Goal: Find specific page/section: Find specific page/section

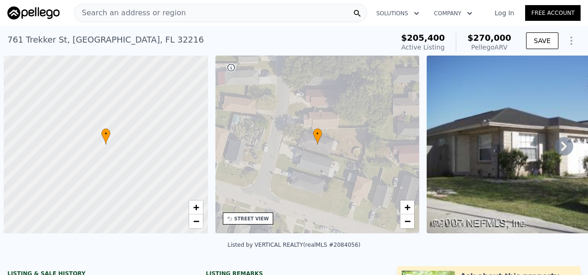
scroll to position [0, 4]
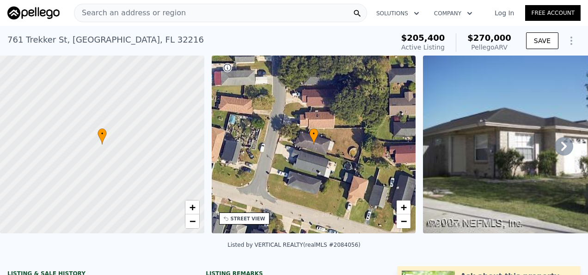
click at [565, 145] on icon at bounding box center [564, 146] width 18 height 18
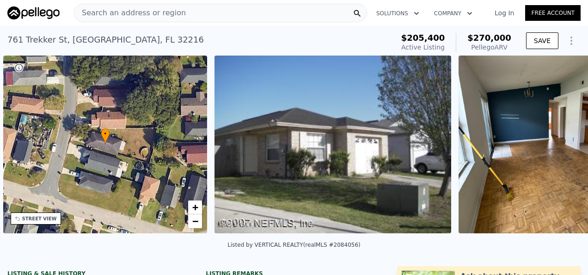
scroll to position [0, 215]
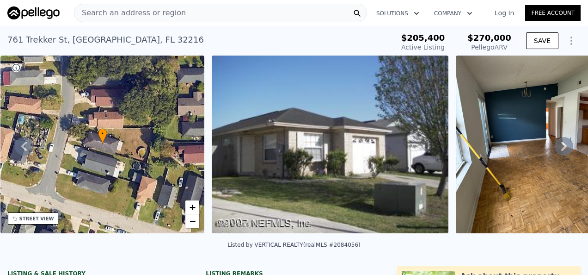
click at [561, 148] on icon at bounding box center [564, 146] width 6 height 9
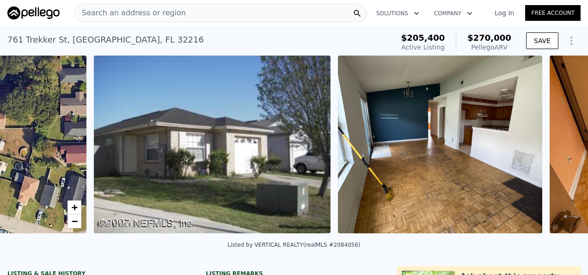
scroll to position [0, 423]
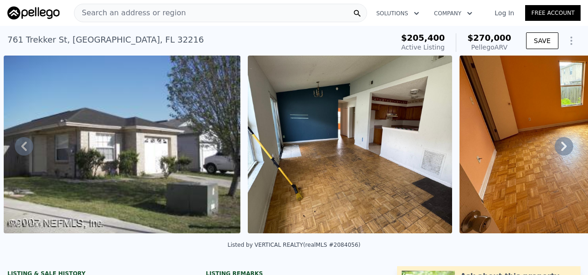
click at [561, 148] on icon at bounding box center [564, 146] width 6 height 9
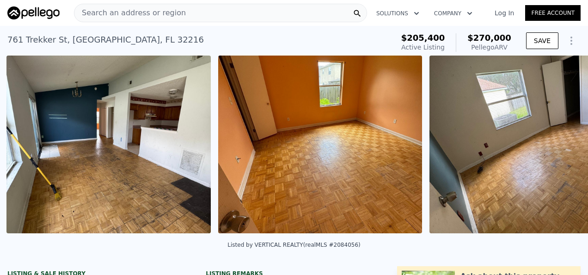
scroll to position [0, 667]
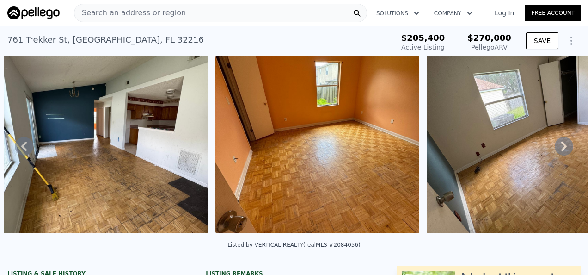
click at [560, 151] on icon at bounding box center [564, 146] width 18 height 18
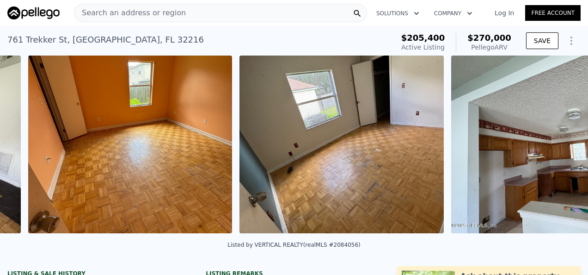
scroll to position [0, 879]
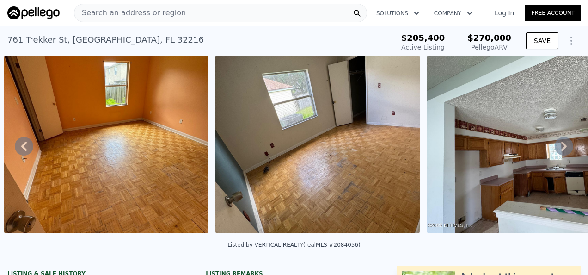
click at [560, 151] on icon at bounding box center [564, 146] width 18 height 18
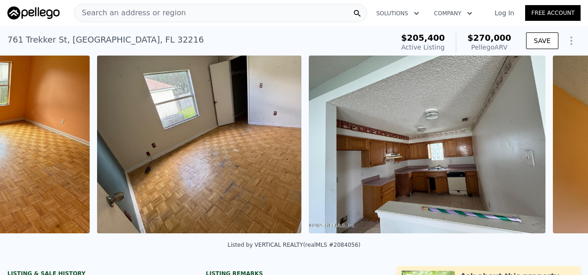
scroll to position [0, 1090]
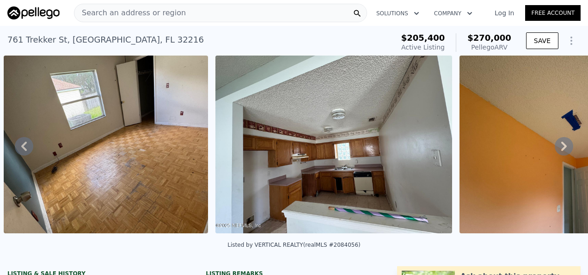
click at [560, 151] on icon at bounding box center [564, 146] width 18 height 18
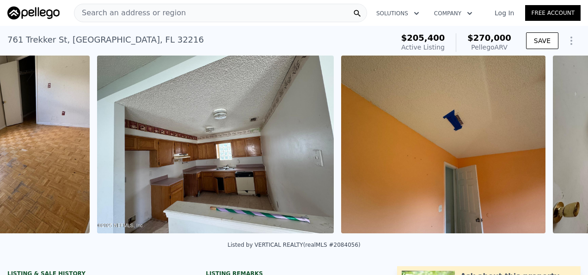
scroll to position [0, 1302]
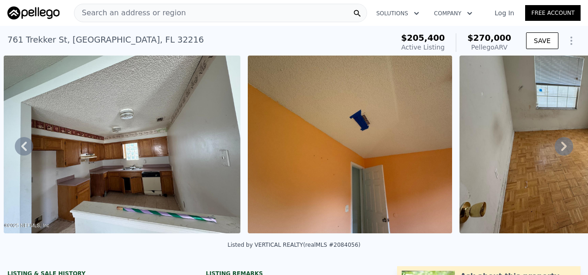
click at [360, 121] on img at bounding box center [350, 144] width 204 height 178
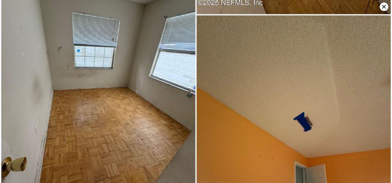
scroll to position [771, 0]
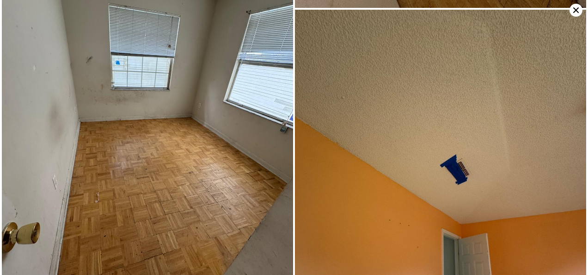
click at [474, 146] on img at bounding box center [440, 204] width 291 height 388
click at [458, 155] on img at bounding box center [440, 204] width 291 height 388
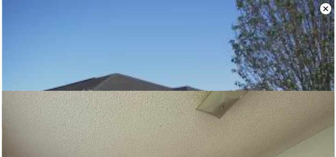
scroll to position [0, 1302]
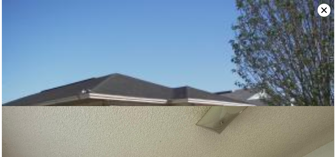
drag, startPoint x: 458, startPoint y: 155, endPoint x: 262, endPoint y: 88, distance: 207.5
click at [262, 88] on img at bounding box center [168, 124] width 333 height 249
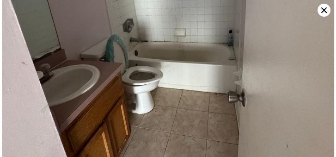
scroll to position [3256, 0]
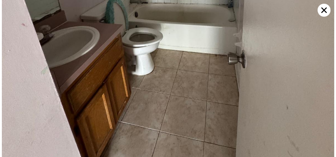
click at [324, 11] on icon at bounding box center [324, 10] width 13 height 13
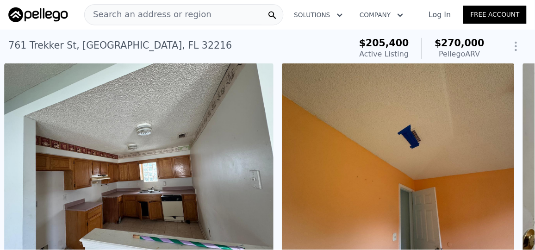
scroll to position [0, 1302]
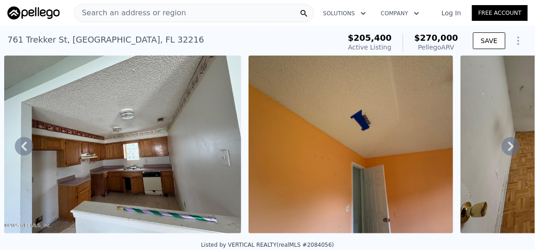
click at [177, 15] on div "Search an address or region" at bounding box center [194, 13] width 240 height 18
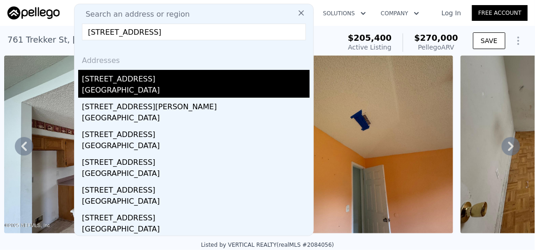
type input "[STREET_ADDRESS]"
click at [129, 86] on div "[GEOGRAPHIC_DATA]" at bounding box center [196, 91] width 228 height 13
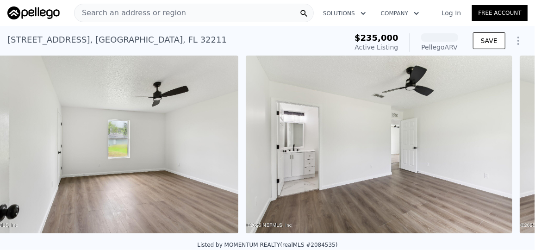
scroll to position [0, 1269]
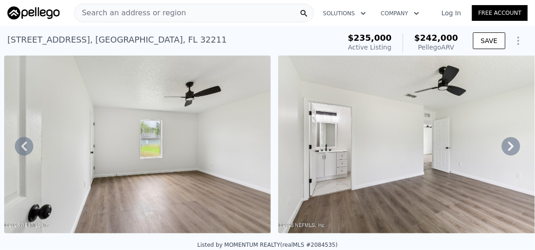
click at [508, 144] on icon at bounding box center [510, 146] width 18 height 18
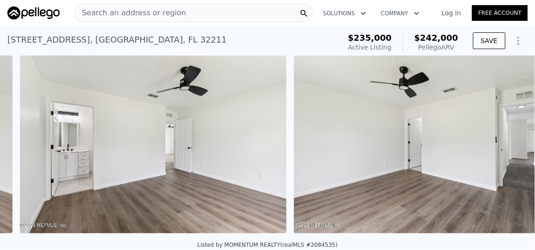
scroll to position [0, 1543]
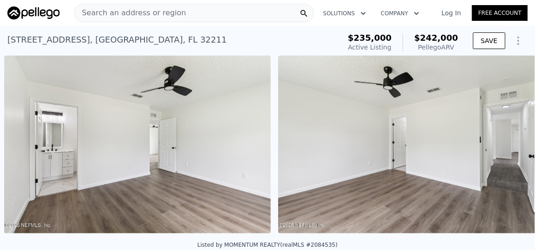
click at [508, 144] on div "• + − • + − STREET VIEW Loading... SATELLITE VIEW" at bounding box center [267, 145] width 535 height 181
click at [508, 148] on icon at bounding box center [511, 146] width 6 height 9
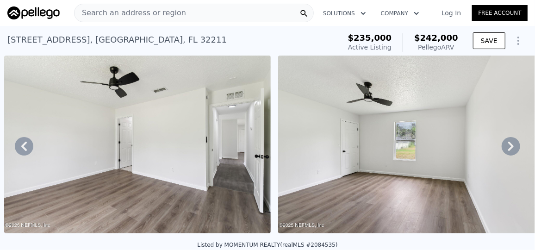
click at [508, 148] on icon at bounding box center [511, 146] width 6 height 9
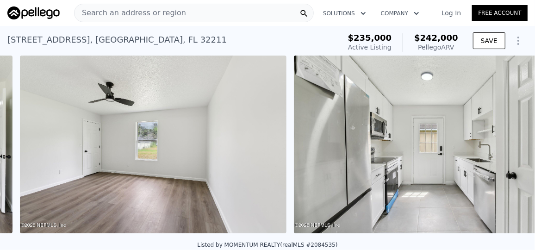
scroll to position [0, 2091]
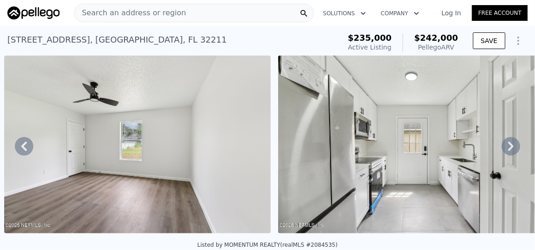
click at [508, 148] on icon at bounding box center [511, 146] width 6 height 9
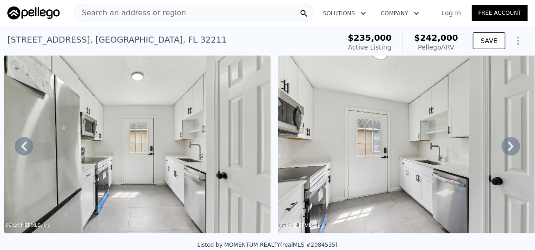
click at [508, 148] on icon at bounding box center [511, 146] width 6 height 9
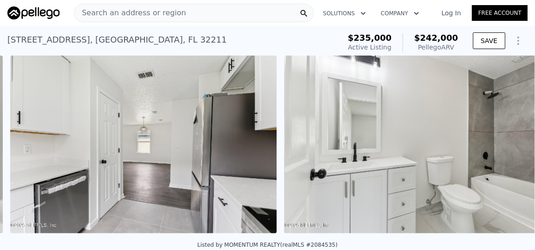
scroll to position [0, 3186]
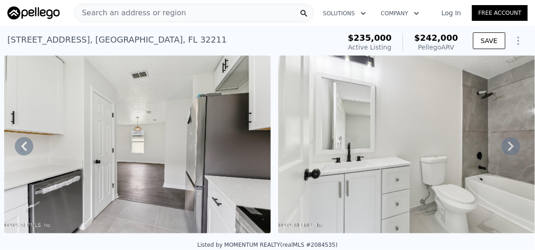
click at [182, 15] on div "Search an address or region" at bounding box center [194, 13] width 240 height 18
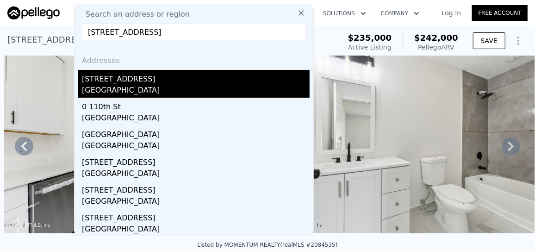
type input "[STREET_ADDRESS]"
click at [128, 86] on div "[GEOGRAPHIC_DATA]" at bounding box center [196, 91] width 228 height 13
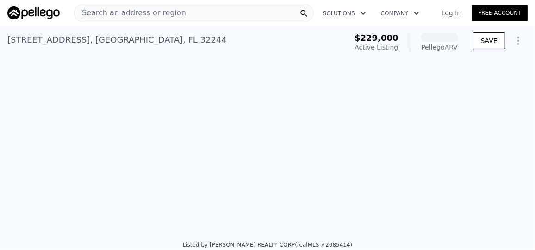
scroll to position [0, 3174]
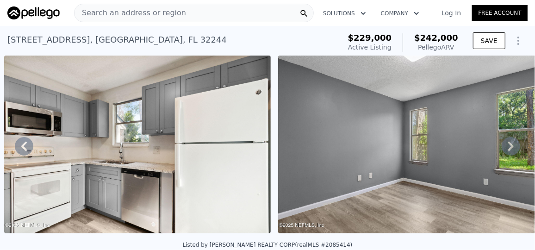
click at [508, 149] on icon at bounding box center [511, 146] width 6 height 9
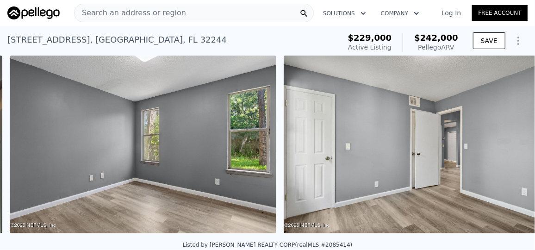
scroll to position [0, 3448]
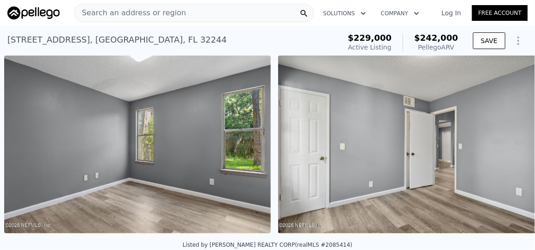
click at [505, 149] on img at bounding box center [411, 144] width 266 height 178
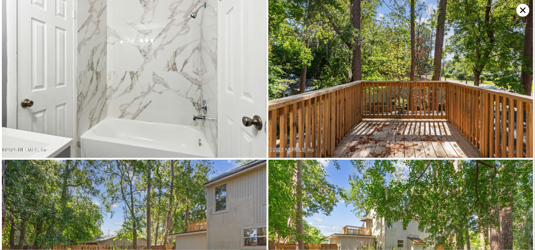
scroll to position [1936, 0]
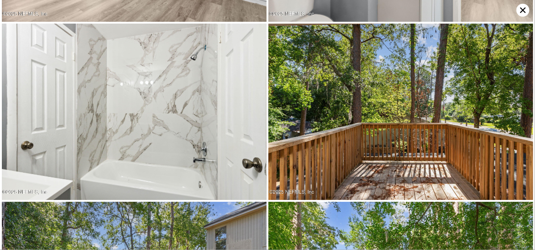
click at [526, 11] on icon at bounding box center [522, 10] width 13 height 13
